Goal: Task Accomplishment & Management: Manage account settings

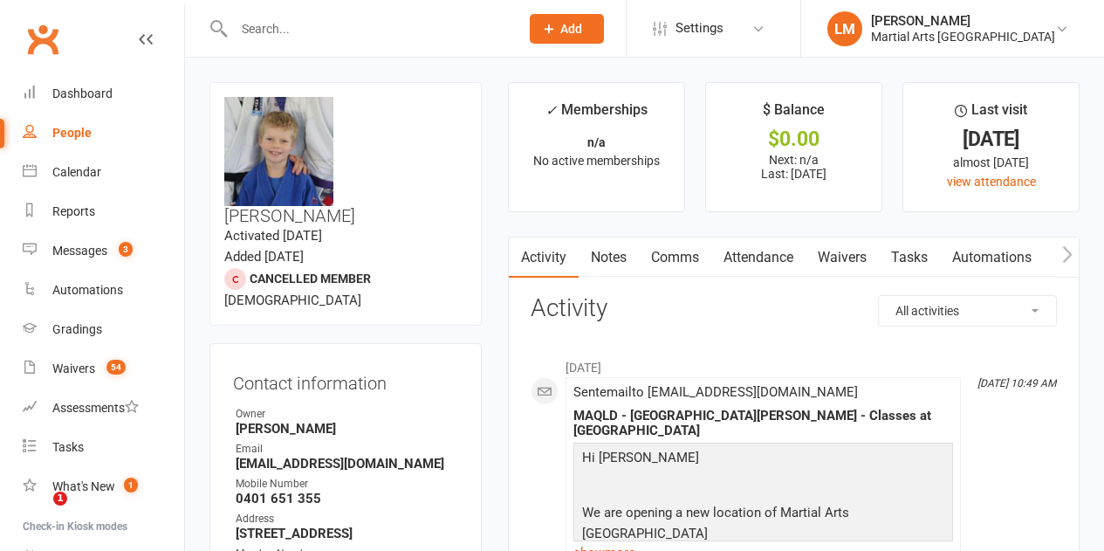
click at [53, 172] on div "Calendar" at bounding box center [76, 172] width 49 height 14
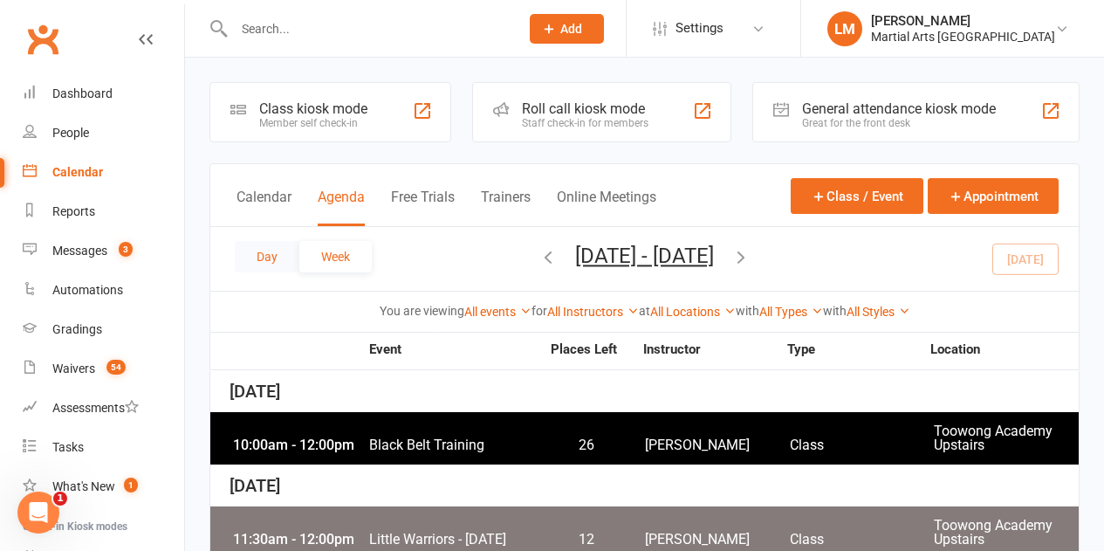
click at [266, 259] on button "Day" at bounding box center [267, 256] width 65 height 31
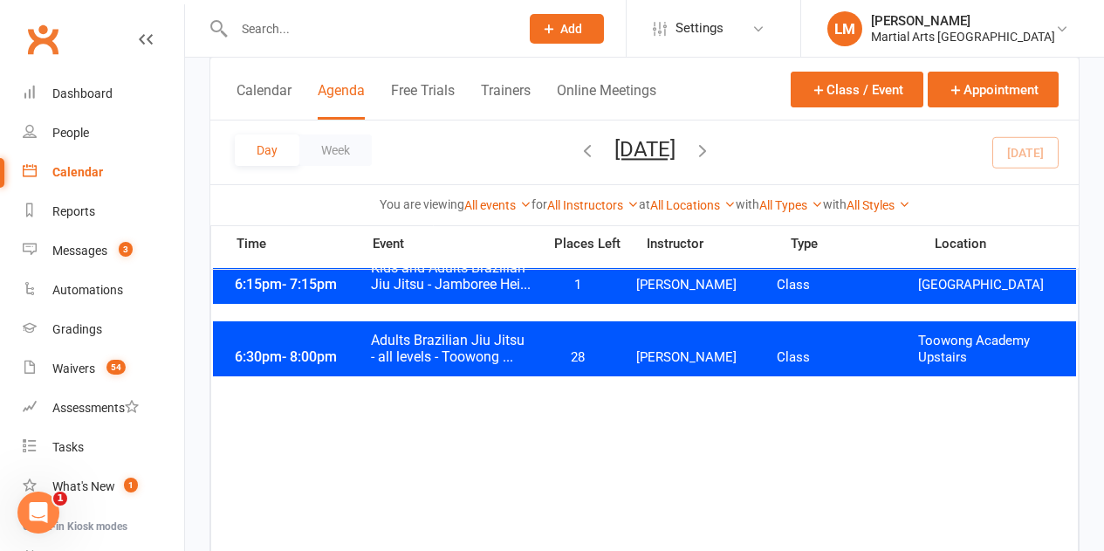
scroll to position [1047, 0]
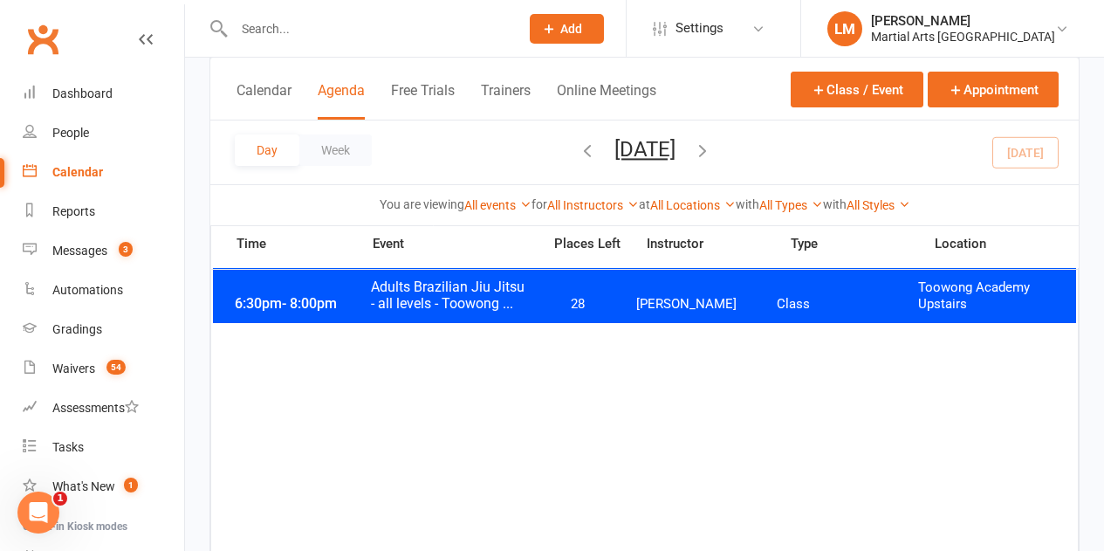
click at [520, 303] on span "Adults Brazilian Jiu Jitsu - all levels - Toowong ..." at bounding box center [450, 294] width 161 height 33
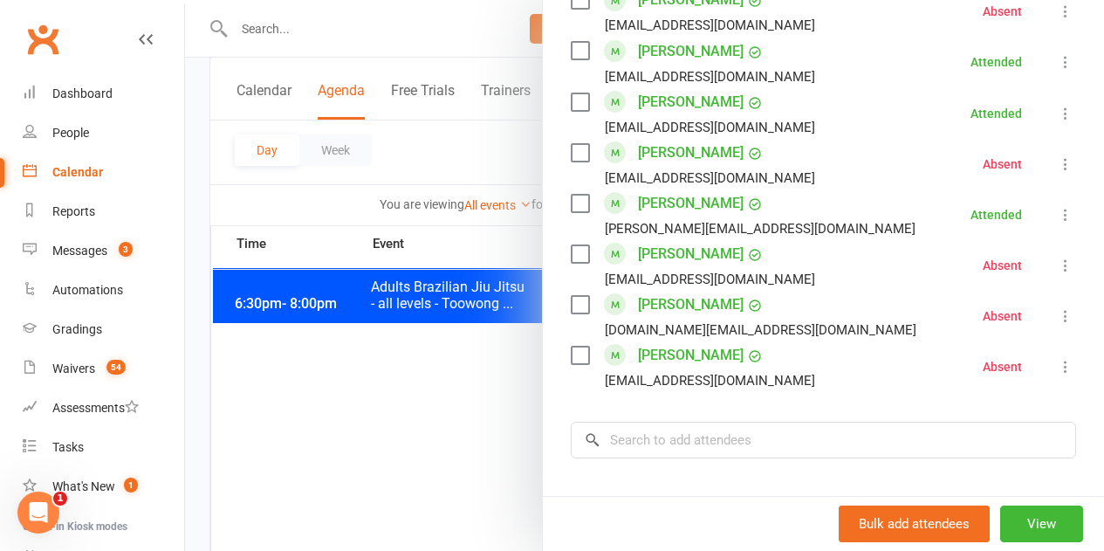
scroll to position [1135, 0]
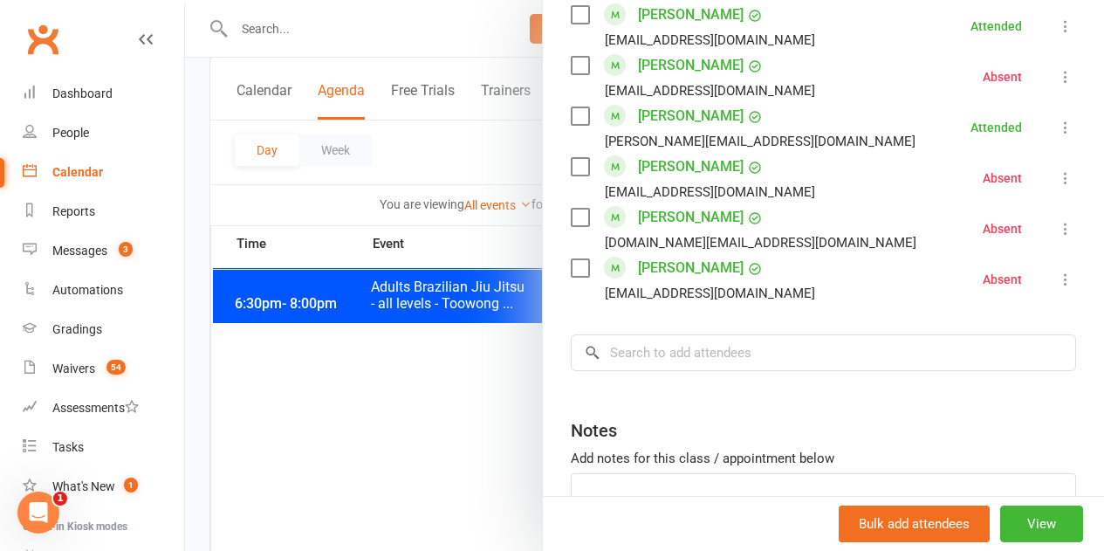
click at [574, 268] on label at bounding box center [579, 267] width 17 height 17
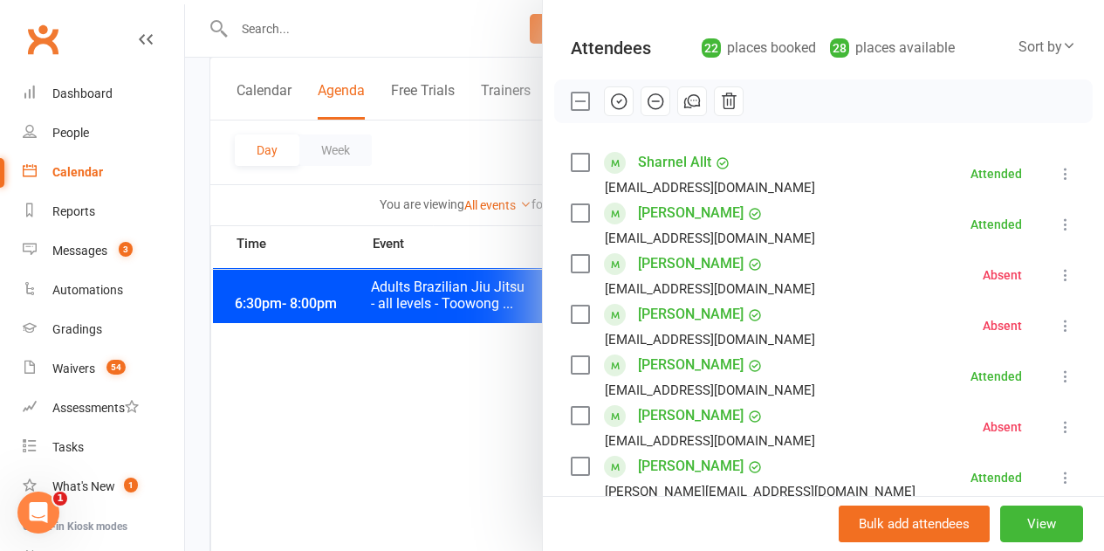
scroll to position [175, 0]
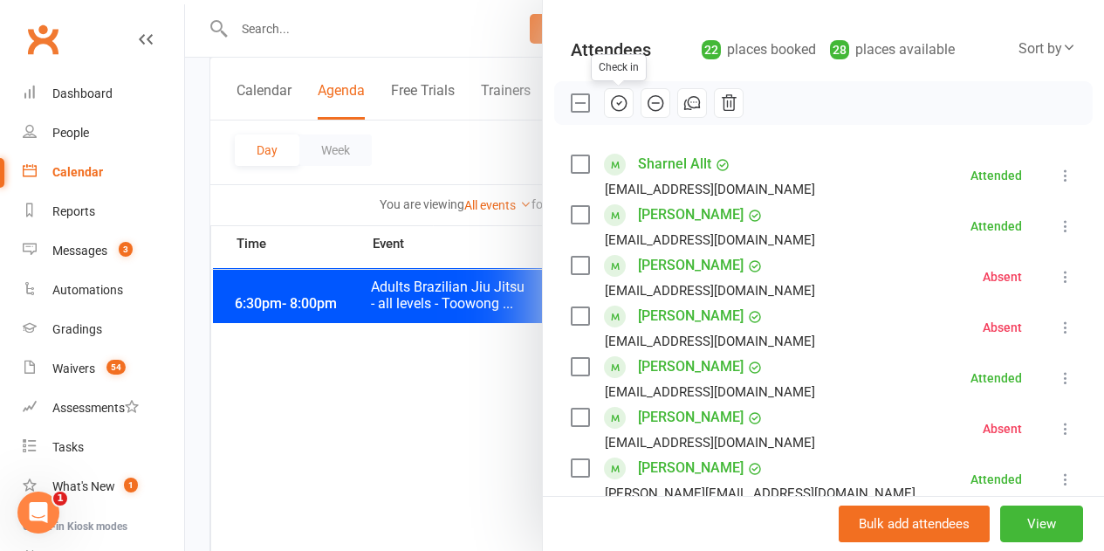
click at [609, 106] on icon "button" at bounding box center [618, 102] width 19 height 19
drag, startPoint x: 433, startPoint y: 157, endPoint x: 425, endPoint y: 80, distance: 77.2
click at [433, 156] on div at bounding box center [644, 275] width 919 height 551
